Goal: Task Accomplishment & Management: Complete application form

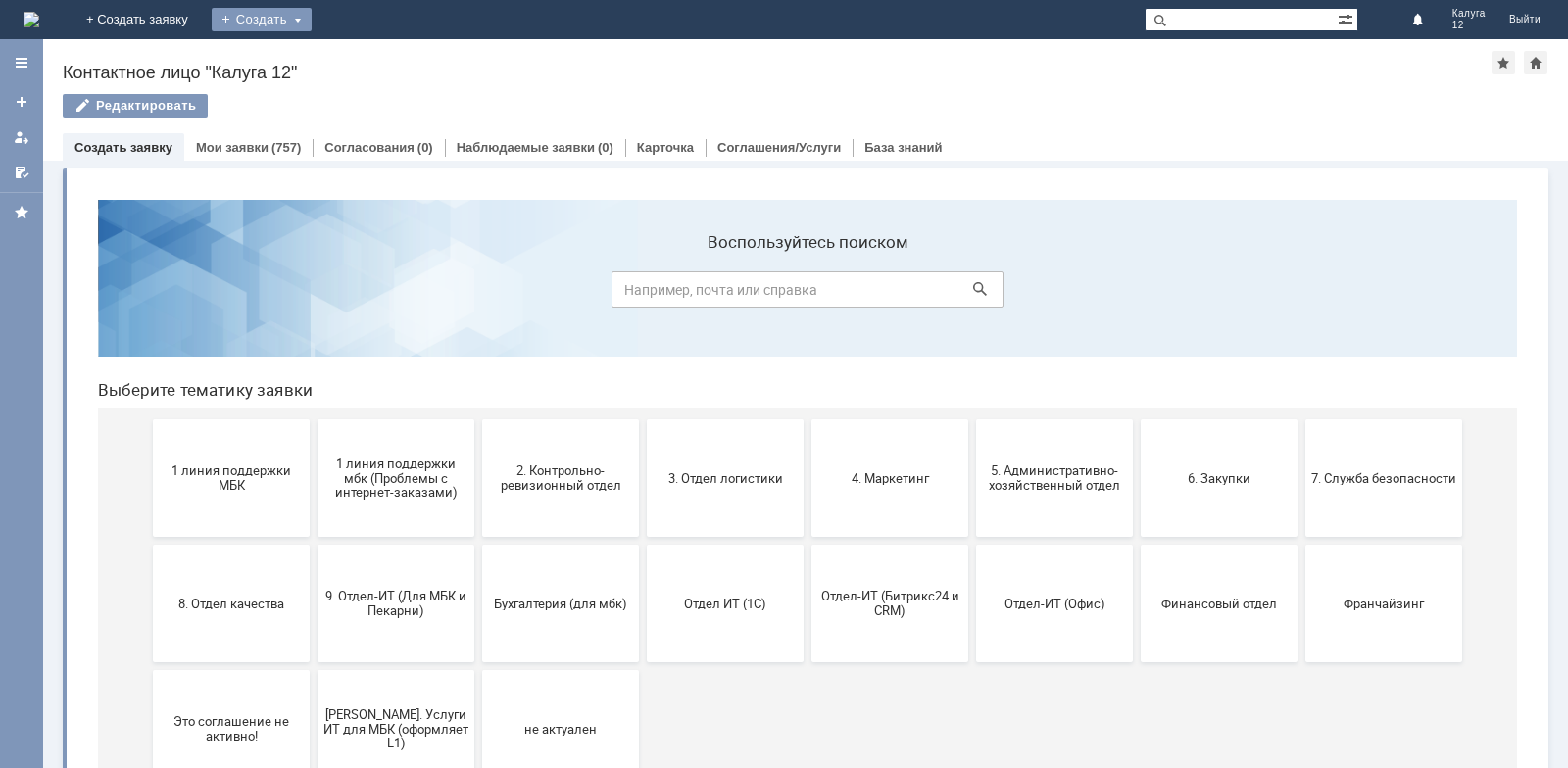
click at [312, 19] on div "Создать" at bounding box center [262, 20] width 100 height 24
click at [365, 52] on link "Заявка" at bounding box center [289, 59] width 149 height 24
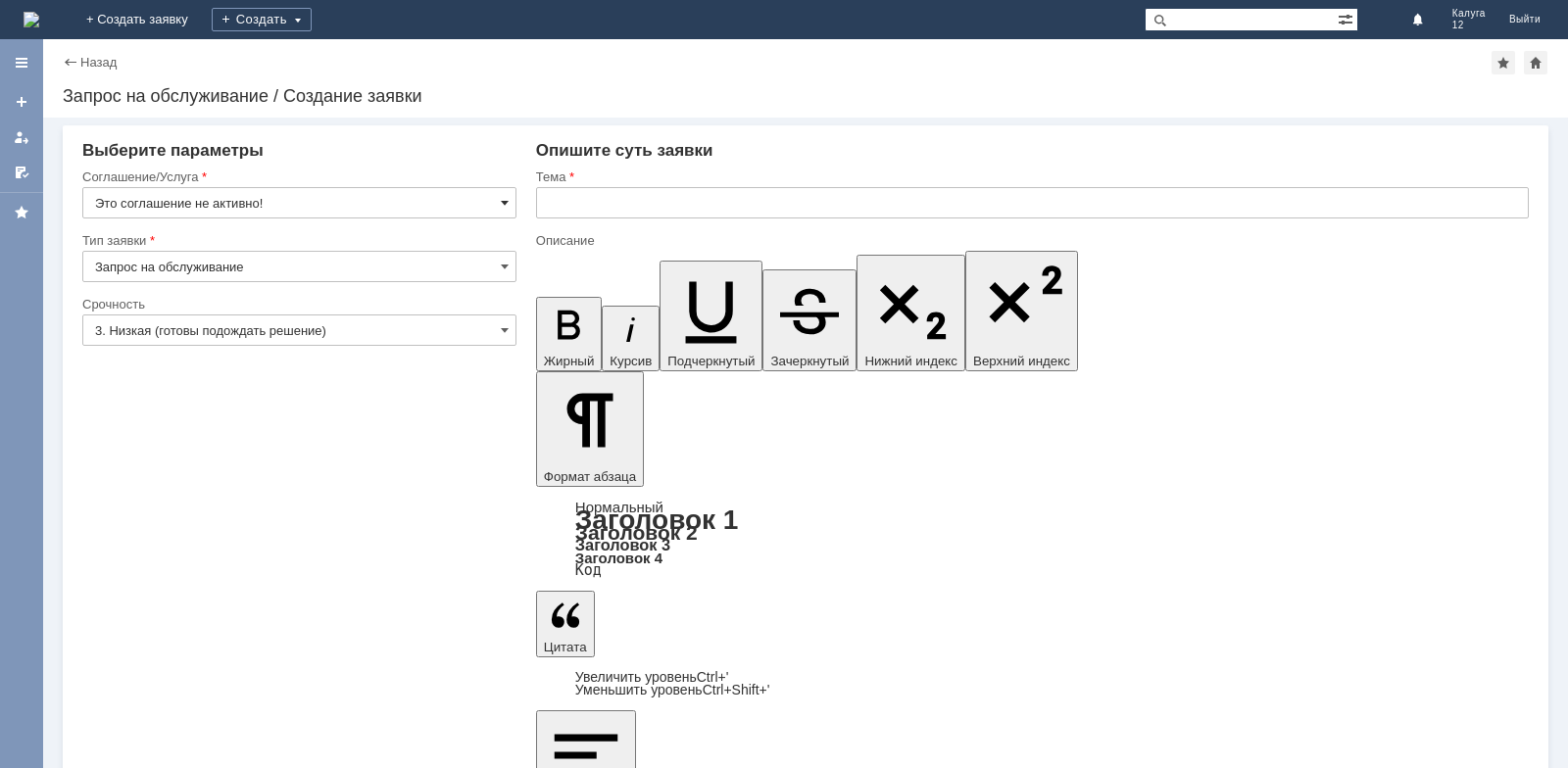
click at [506, 199] on span at bounding box center [505, 203] width 8 height 16
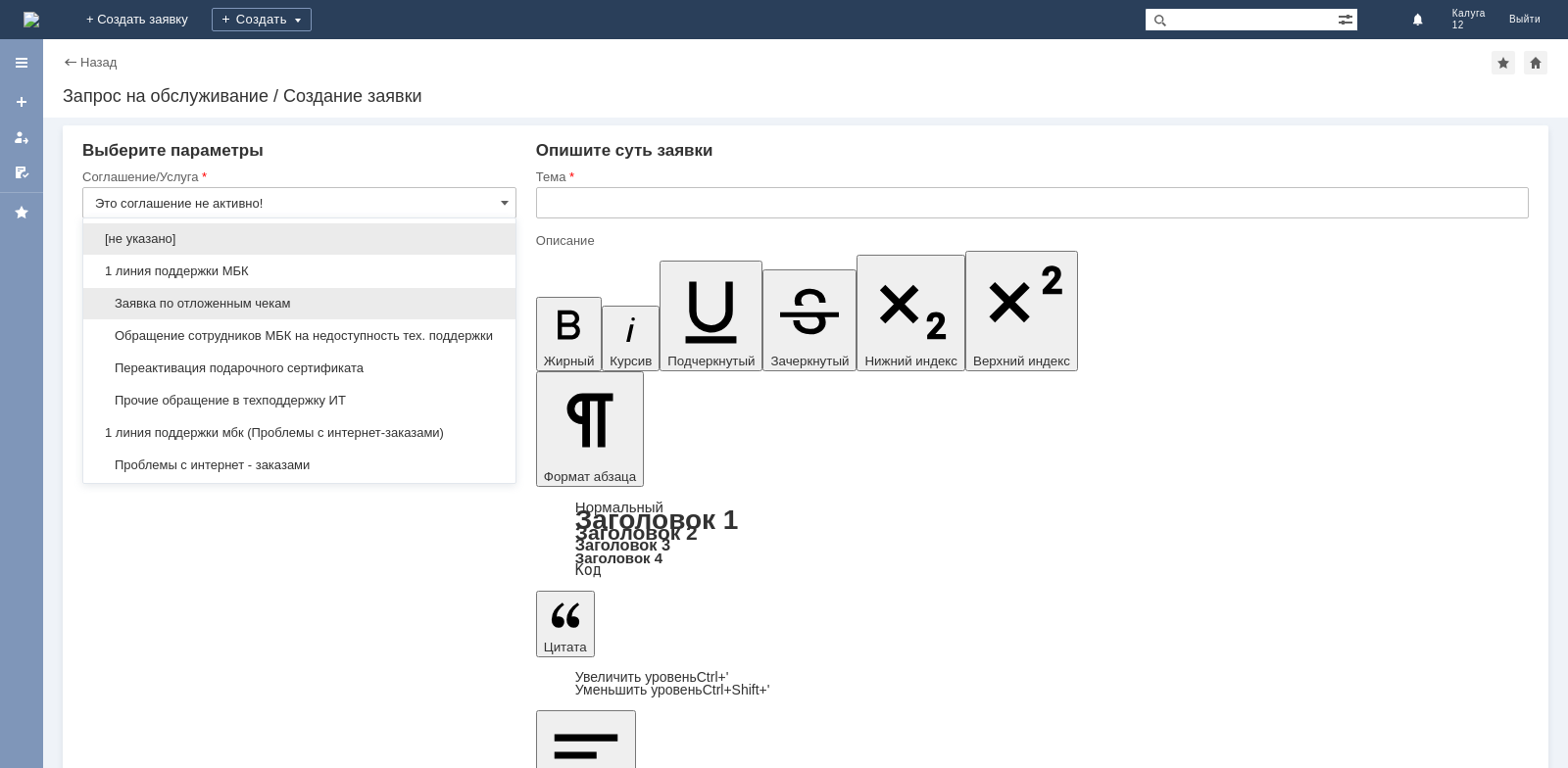
click at [428, 303] on span "Заявка по отложенным чекам" at bounding box center [299, 304] width 408 height 16
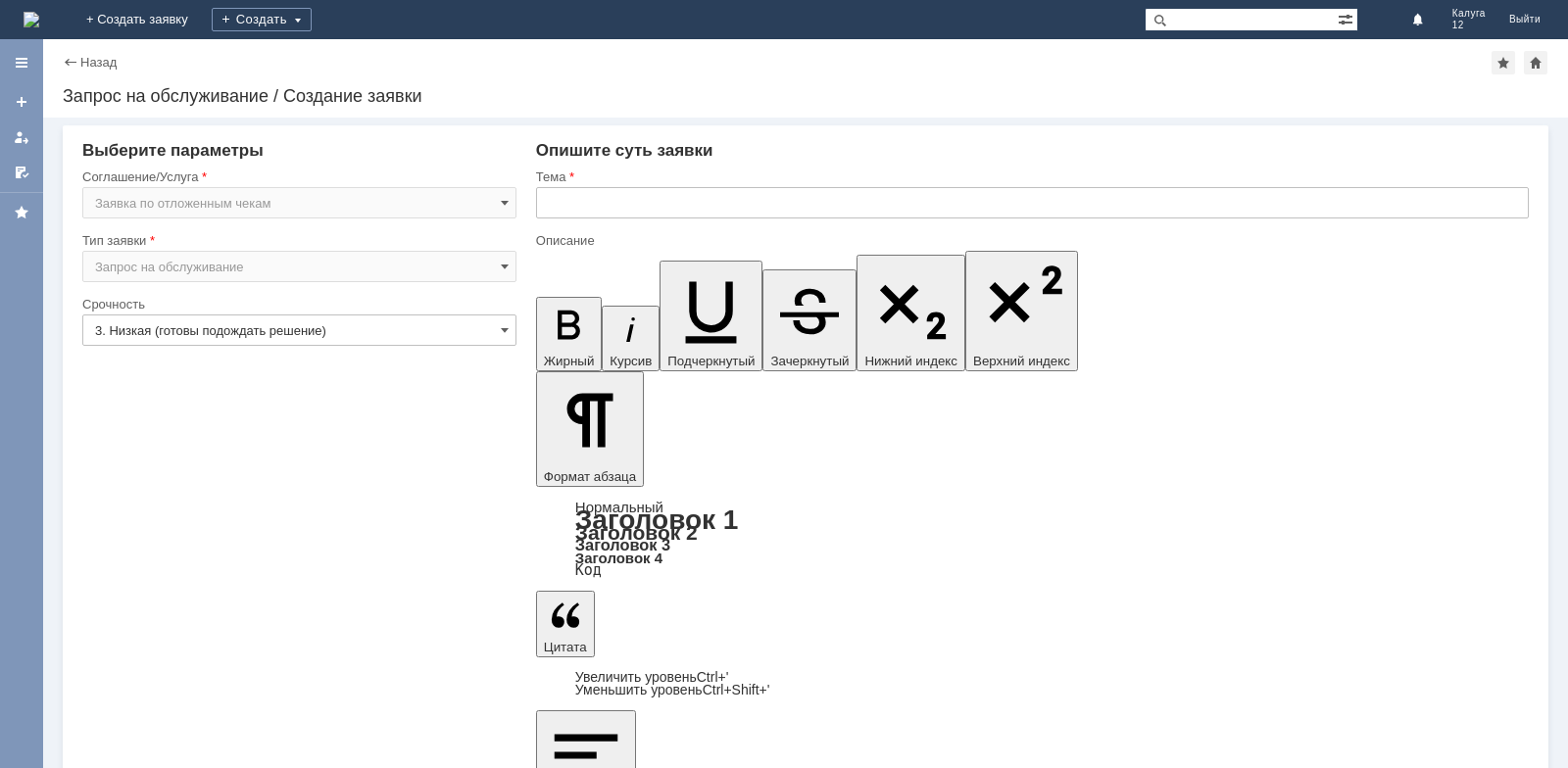
type input "Заявка по отложенным чекам"
click at [569, 212] on input "text" at bounding box center [1032, 203] width 993 height 31
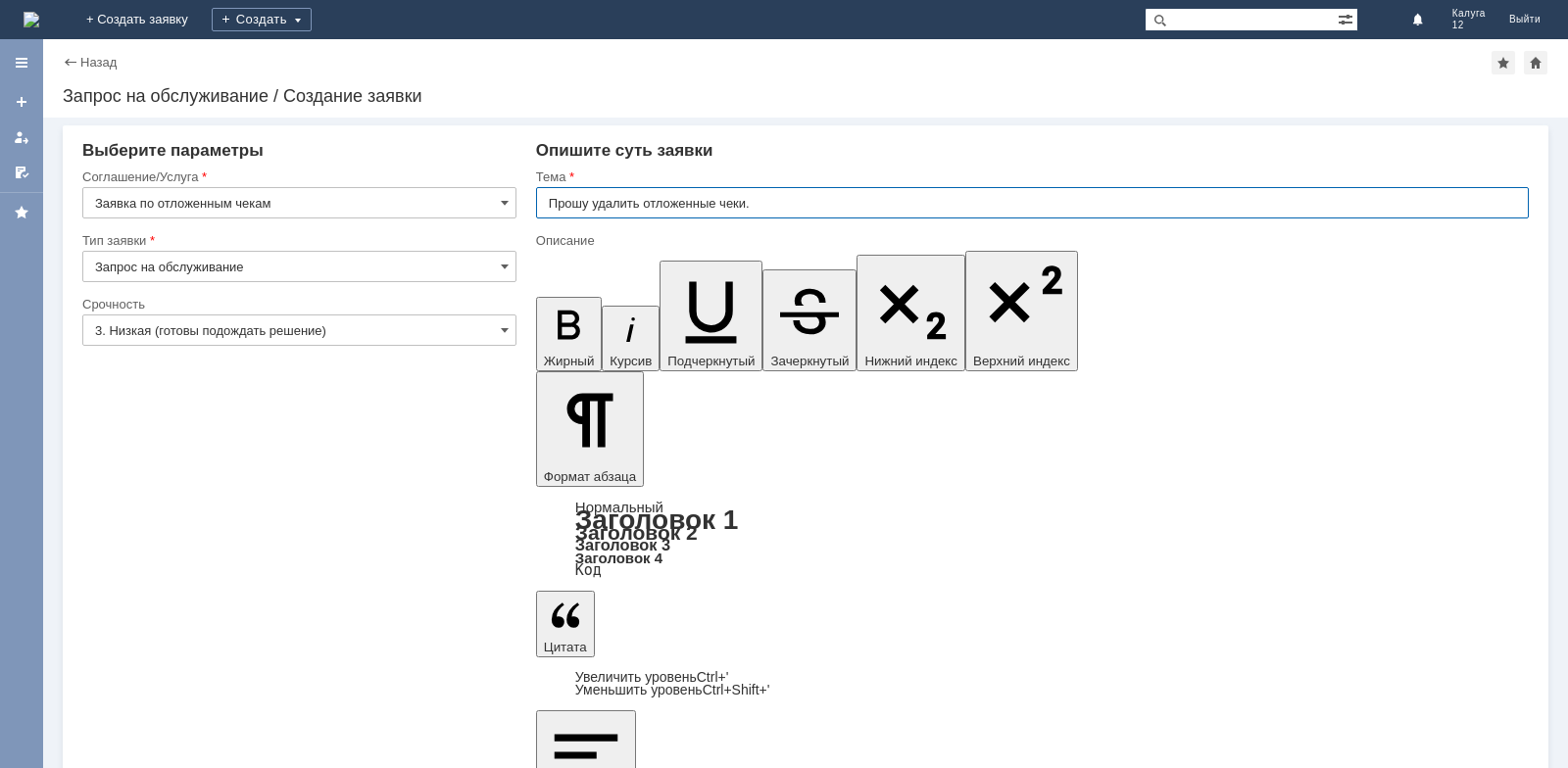
type input "Прошу удалить отложенные чеки."
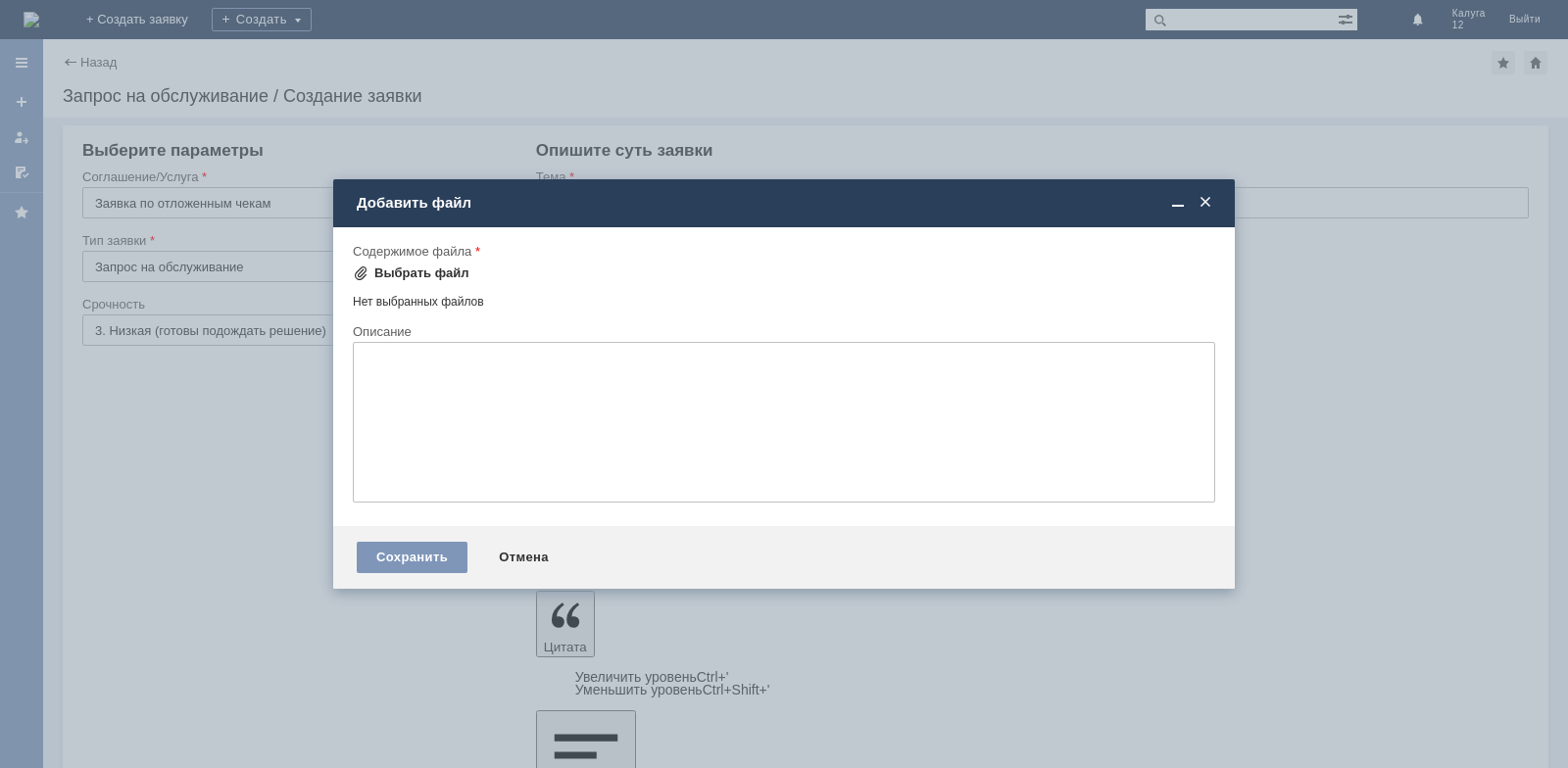
click at [428, 274] on div "Выбрать файл" at bounding box center [421, 273] width 95 height 16
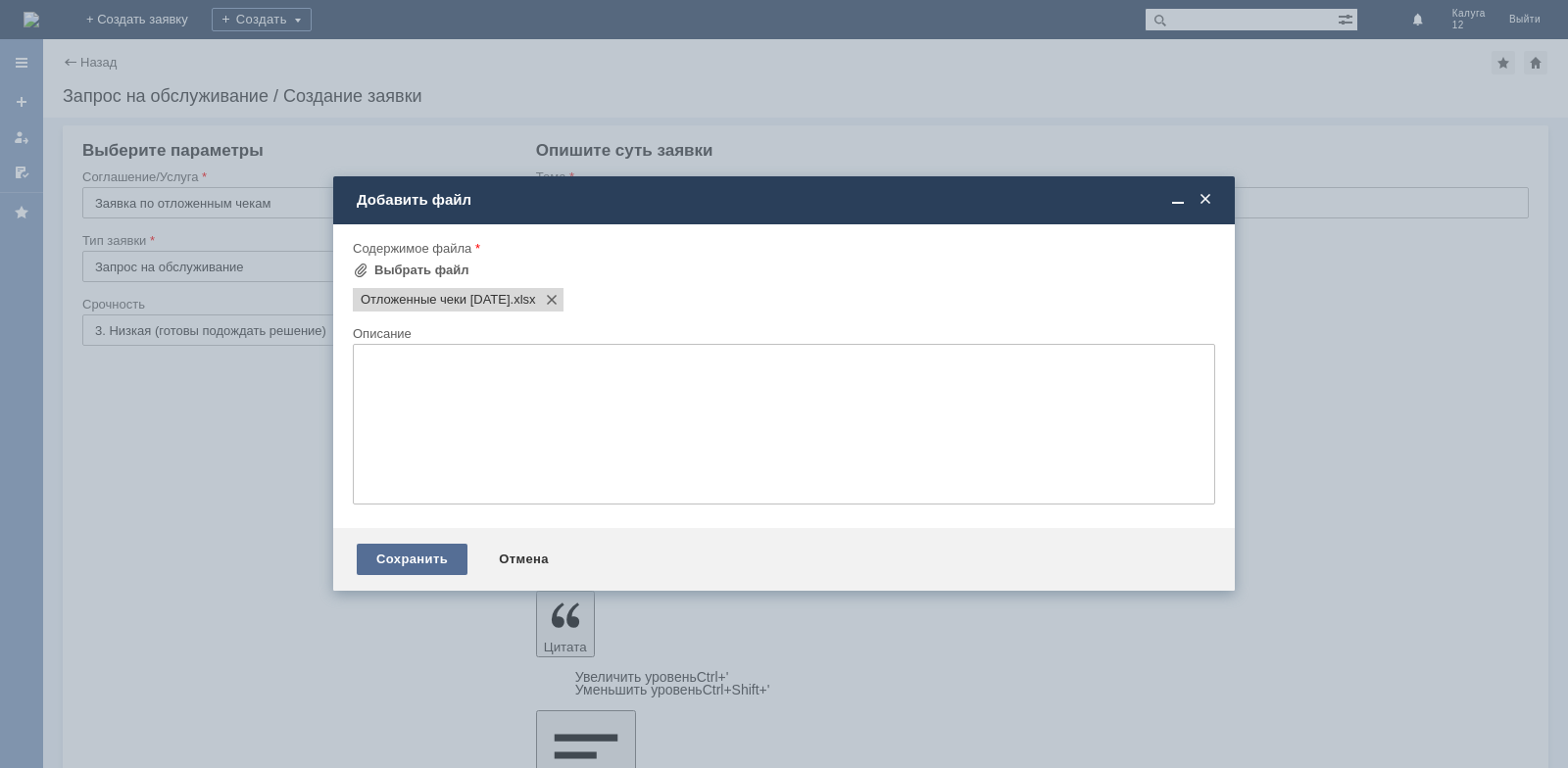
click at [394, 553] on div "Сохранить" at bounding box center [412, 560] width 111 height 31
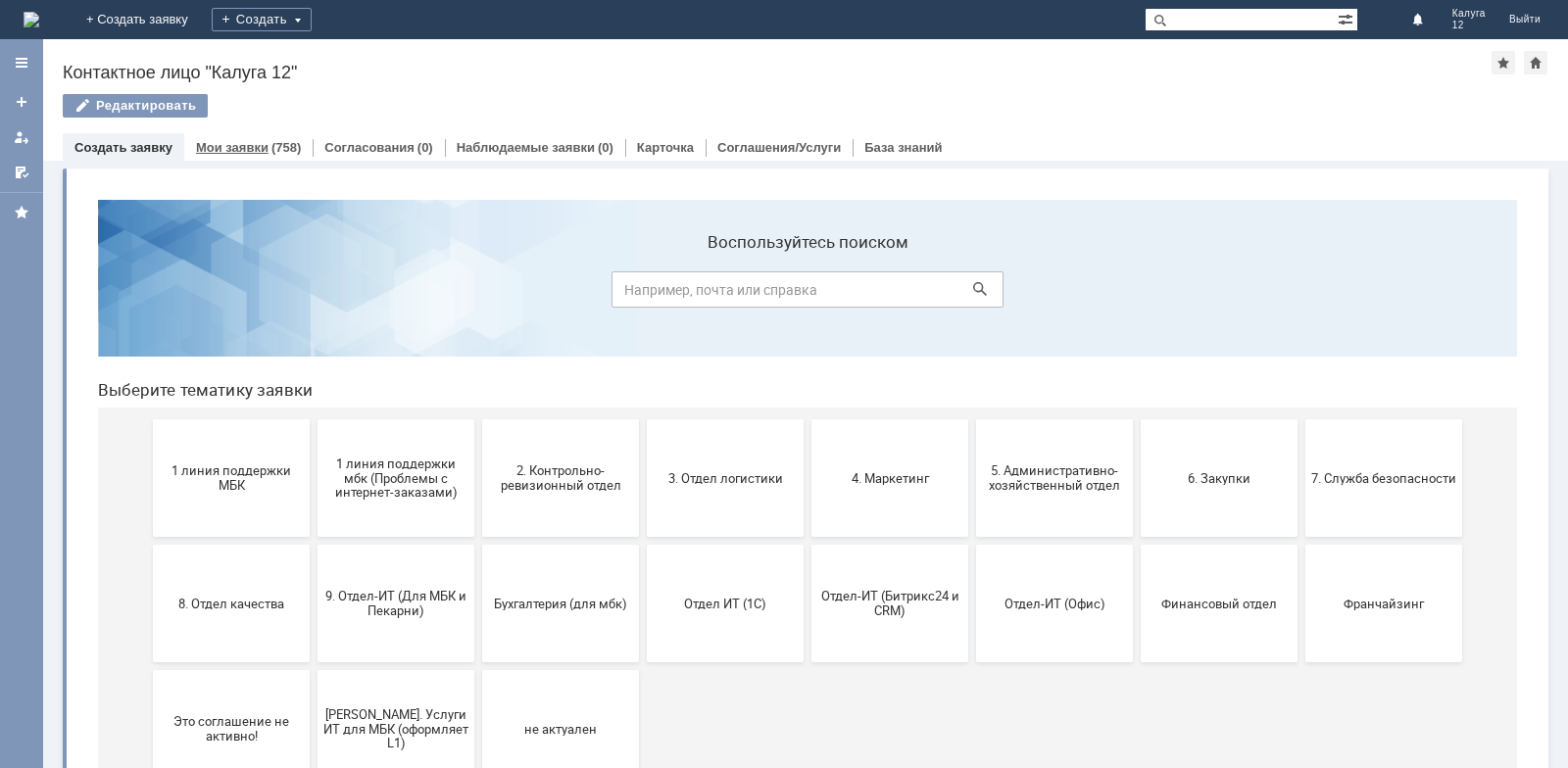
click at [247, 143] on link "Мои заявки" at bounding box center [232, 147] width 73 height 15
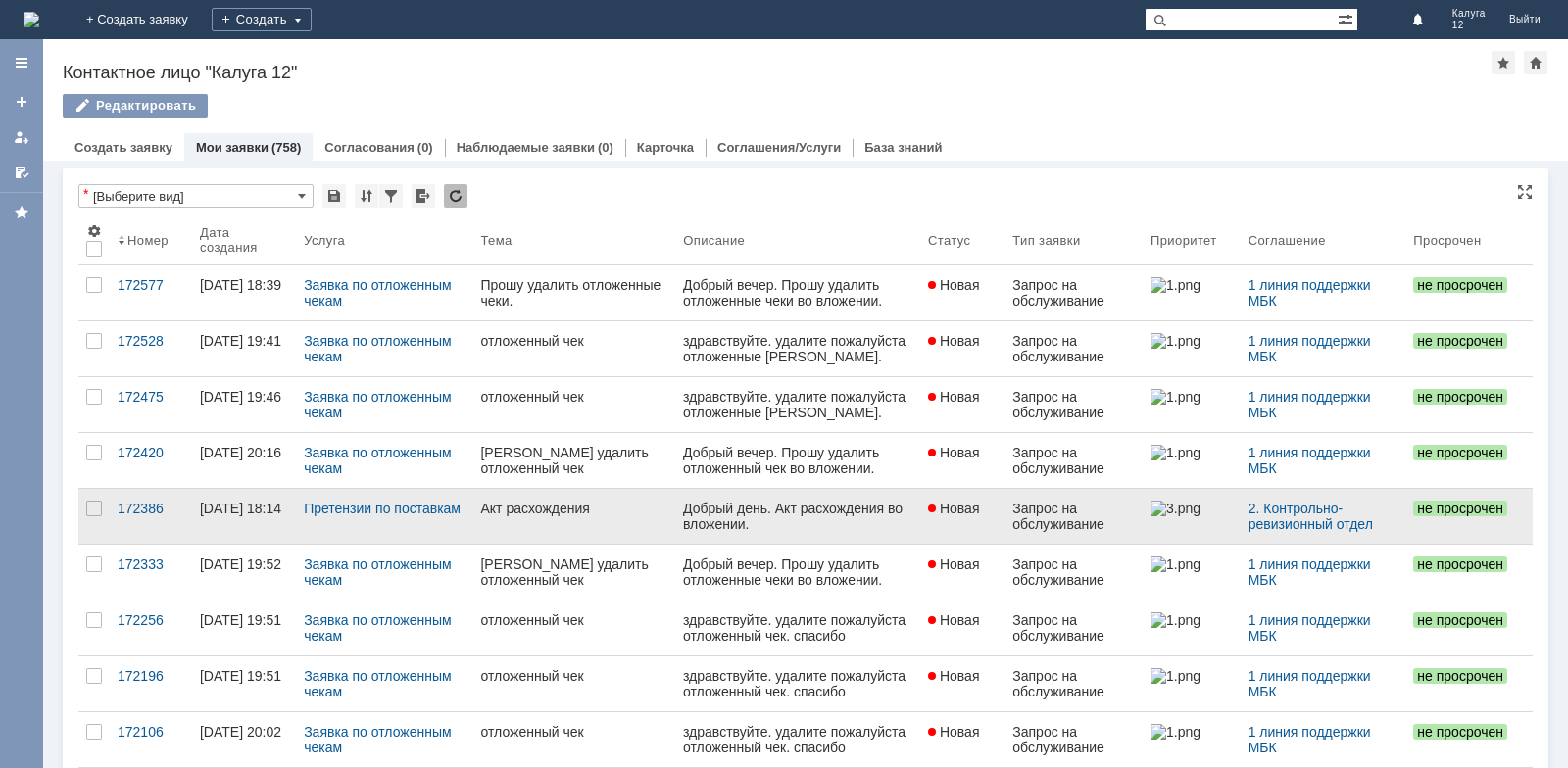
click at [718, 514] on div "Добрый день. Акт расхождения во вложении." at bounding box center [797, 516] width 229 height 31
click at [603, 523] on link "Акт расхождения" at bounding box center [573, 516] width 203 height 55
